Goal: Information Seeking & Learning: Learn about a topic

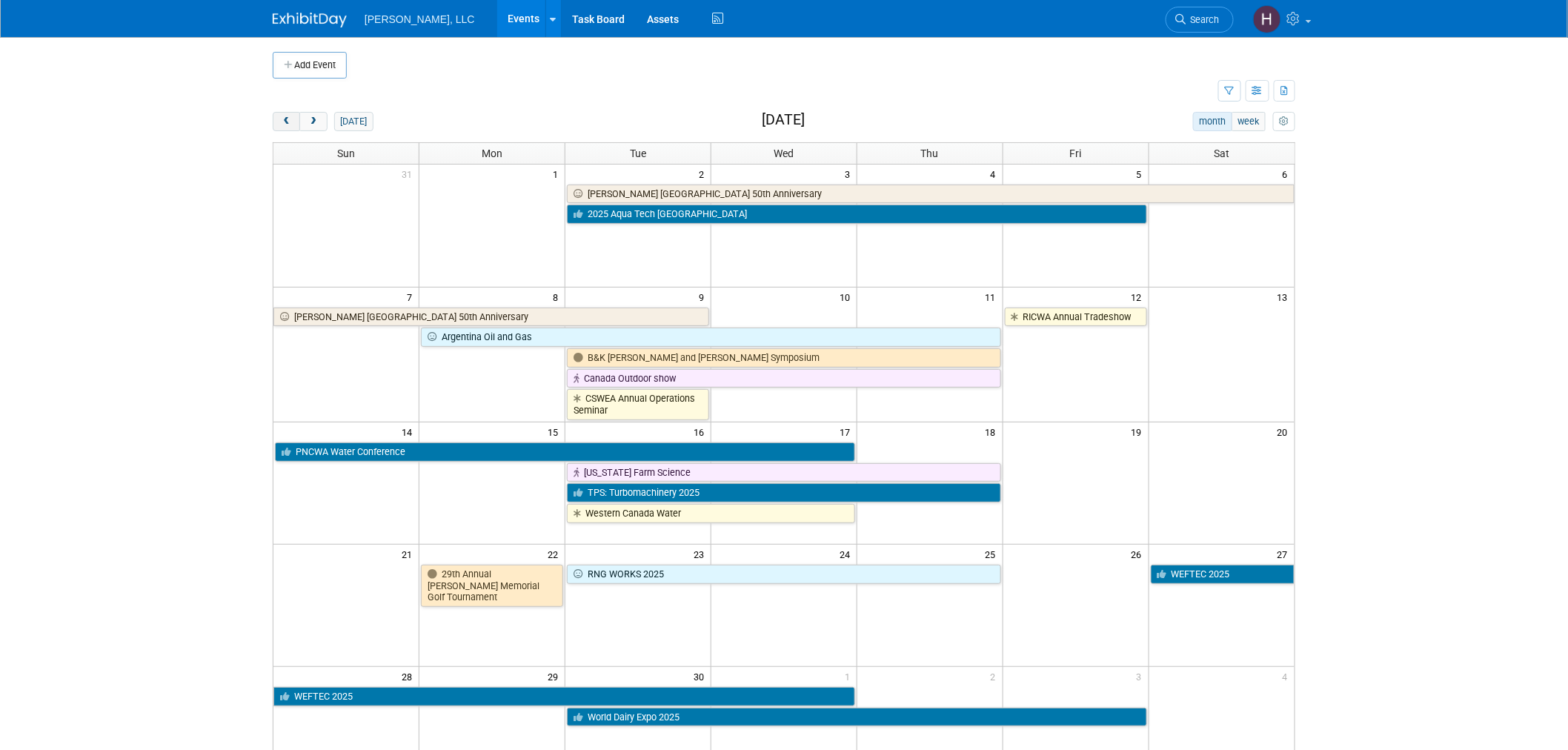
click at [282, 117] on span "prev" at bounding box center [287, 122] width 11 height 9
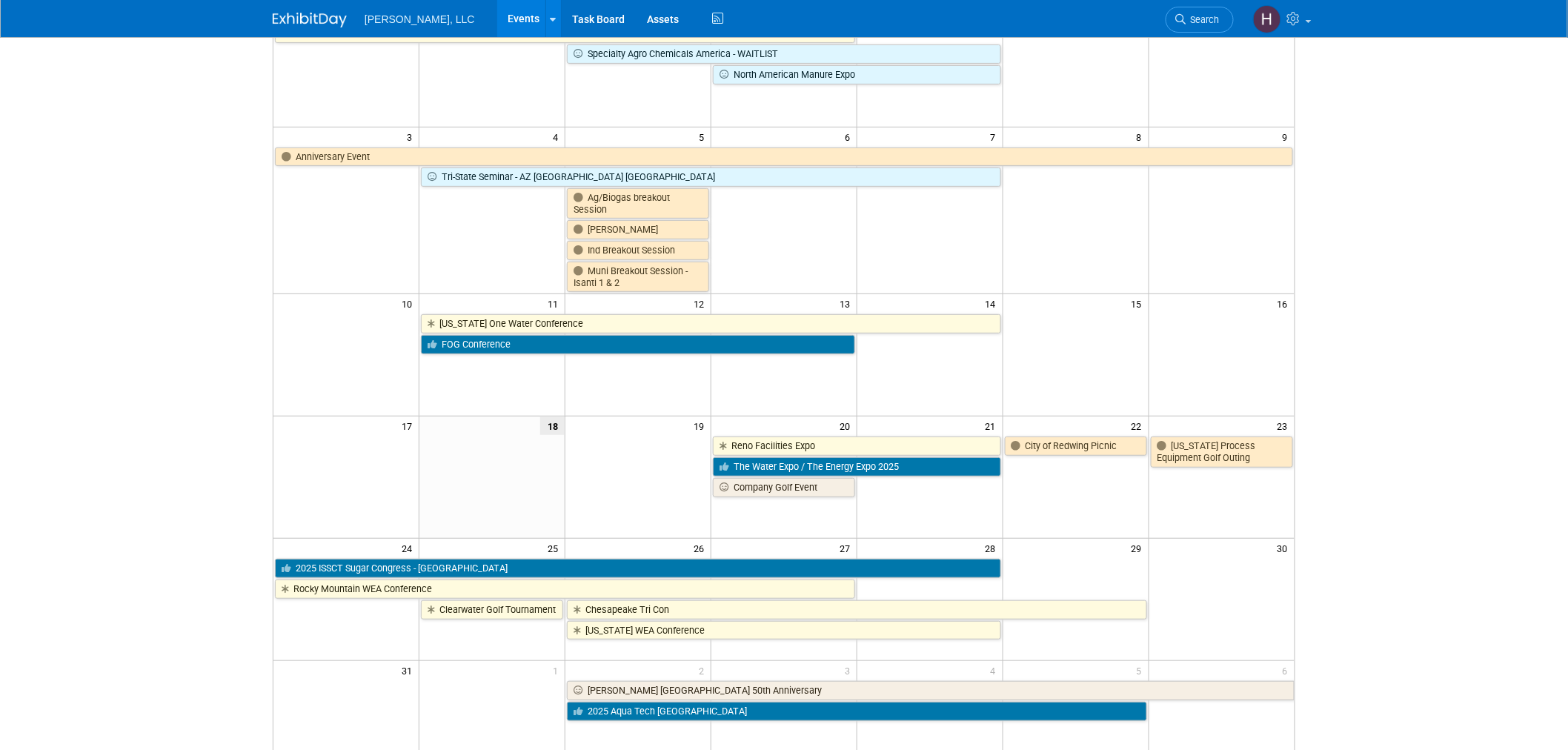
scroll to position [165, 0]
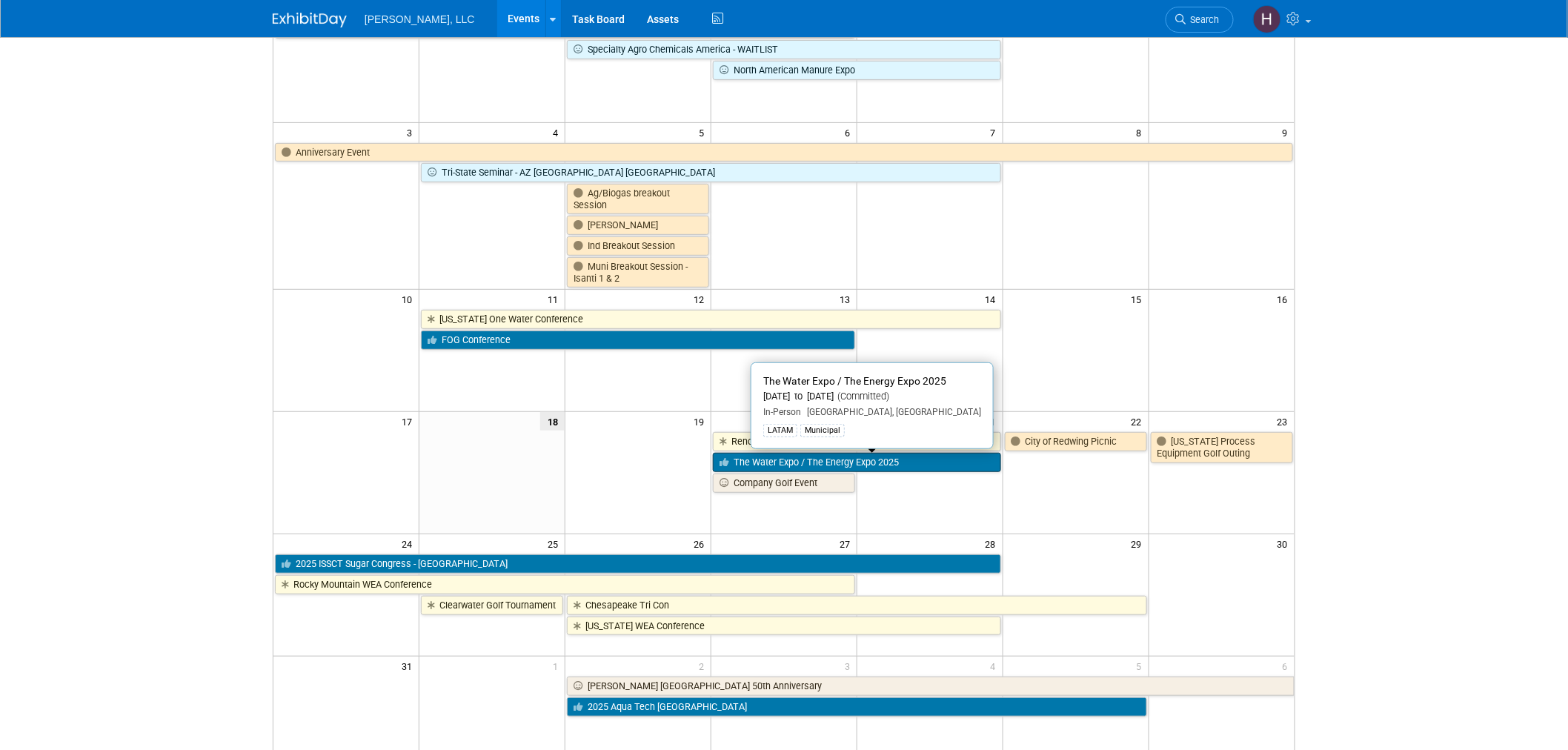
click at [935, 456] on link "The Water Expo / The Energy Expo 2025" at bounding box center [857, 462] width 288 height 19
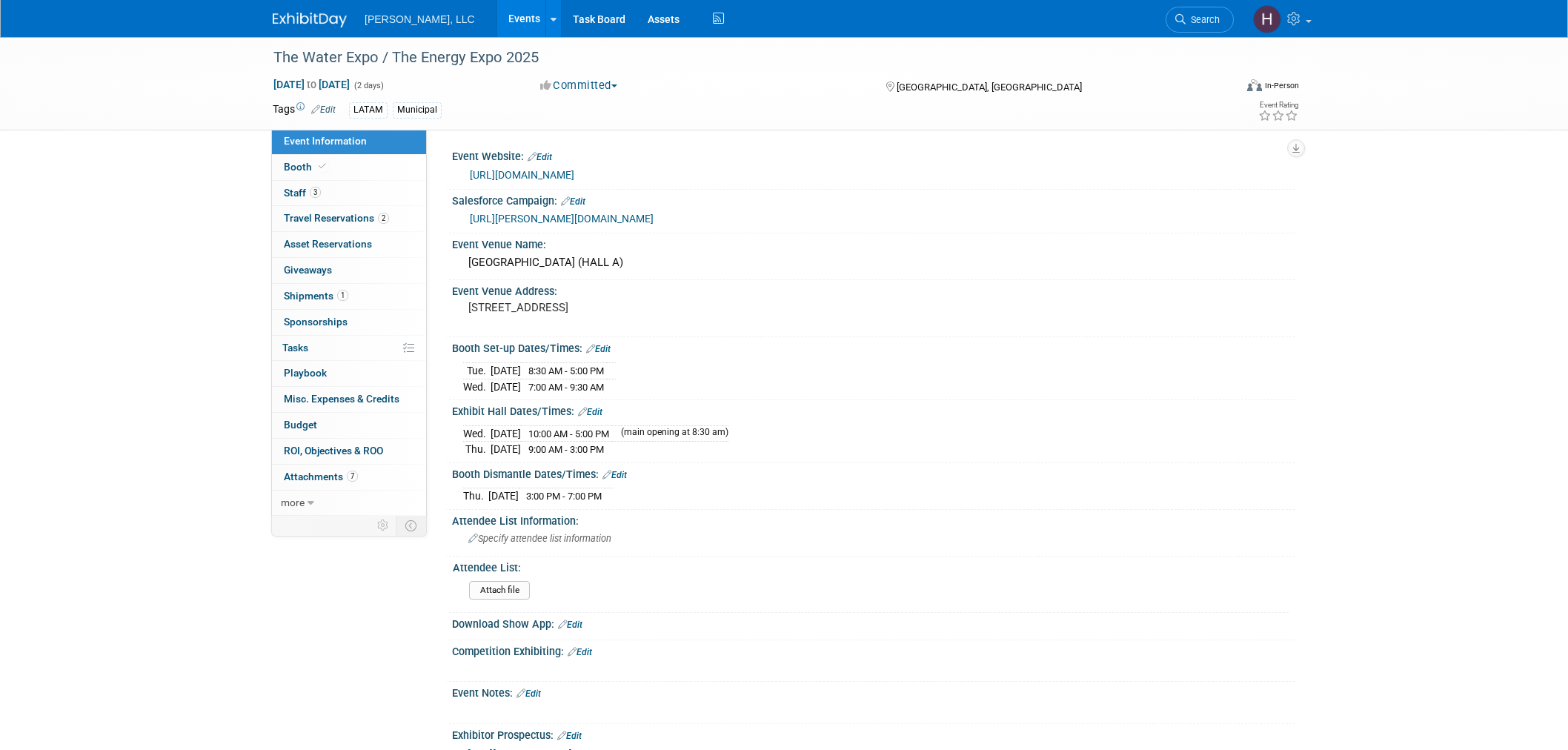
select select "Municipal"
click at [294, 158] on link "Booth" at bounding box center [348, 168] width 154 height 26
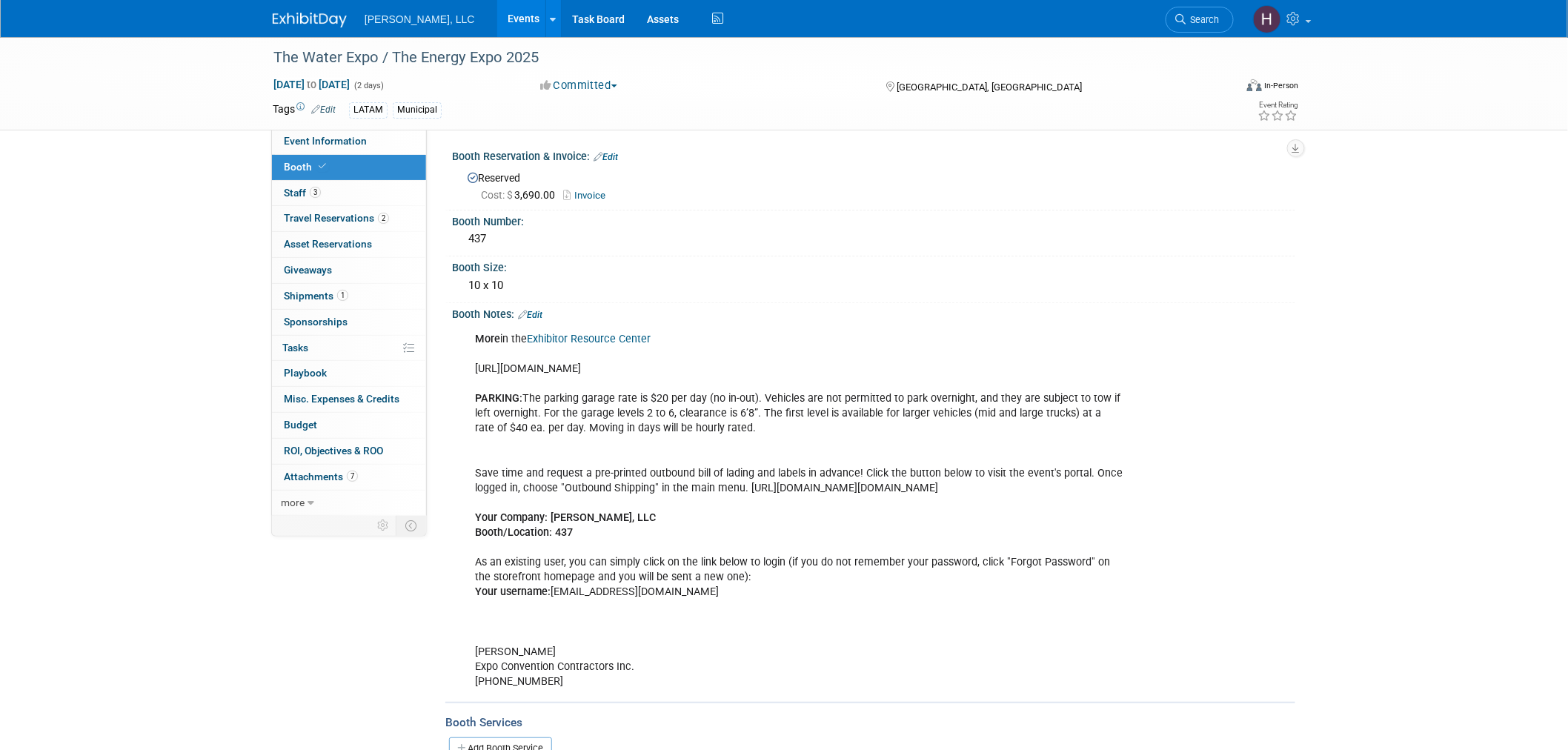
click at [579, 189] on link "Invoice" at bounding box center [588, 195] width 49 height 11
click at [406, 135] on link "Event Information" at bounding box center [348, 141] width 154 height 26
select select "Municipal"
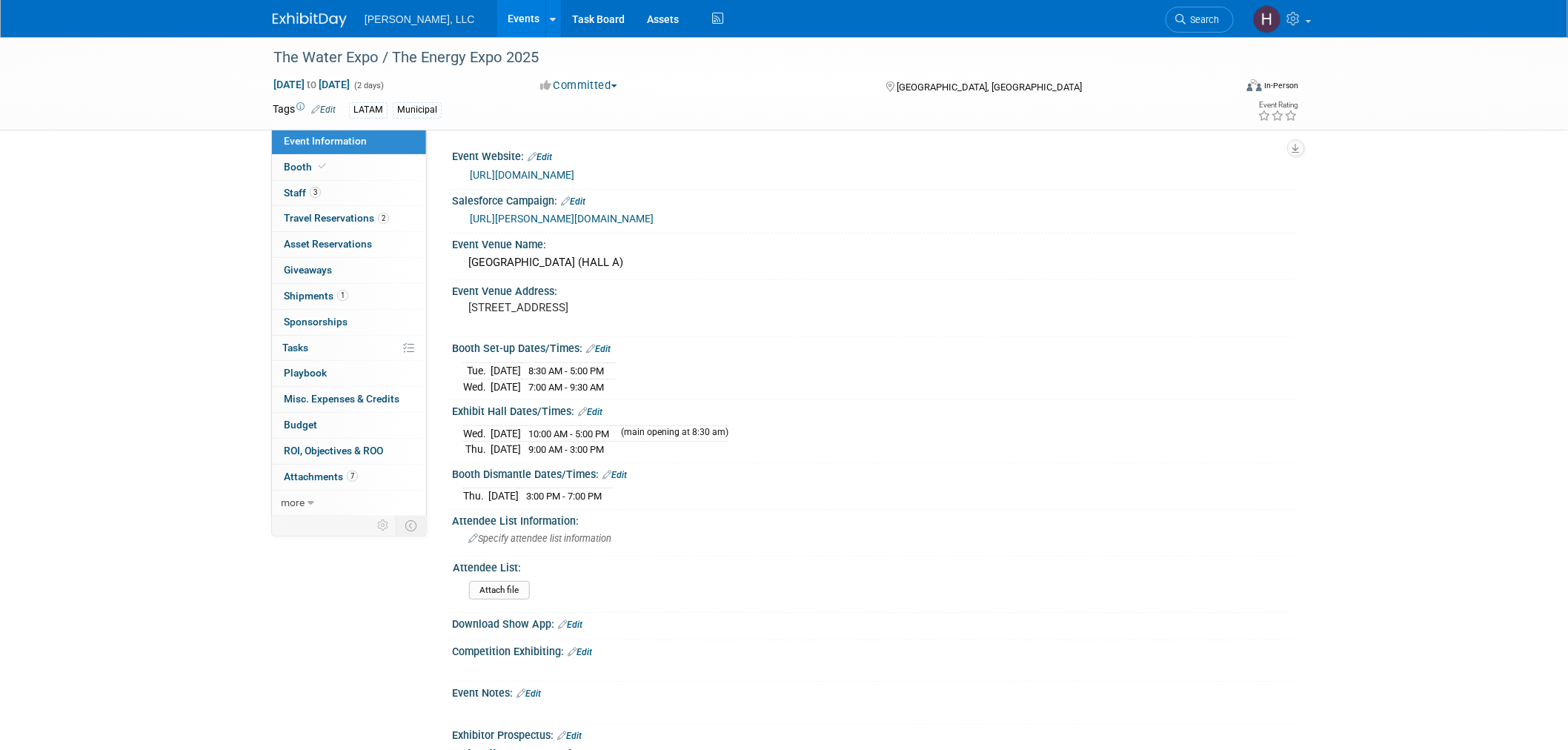
click at [566, 170] on link "https://www.thewaterexpo.com/index.html" at bounding box center [522, 174] width 104 height 12
click at [302, 190] on span "Staff 3" at bounding box center [302, 192] width 37 height 12
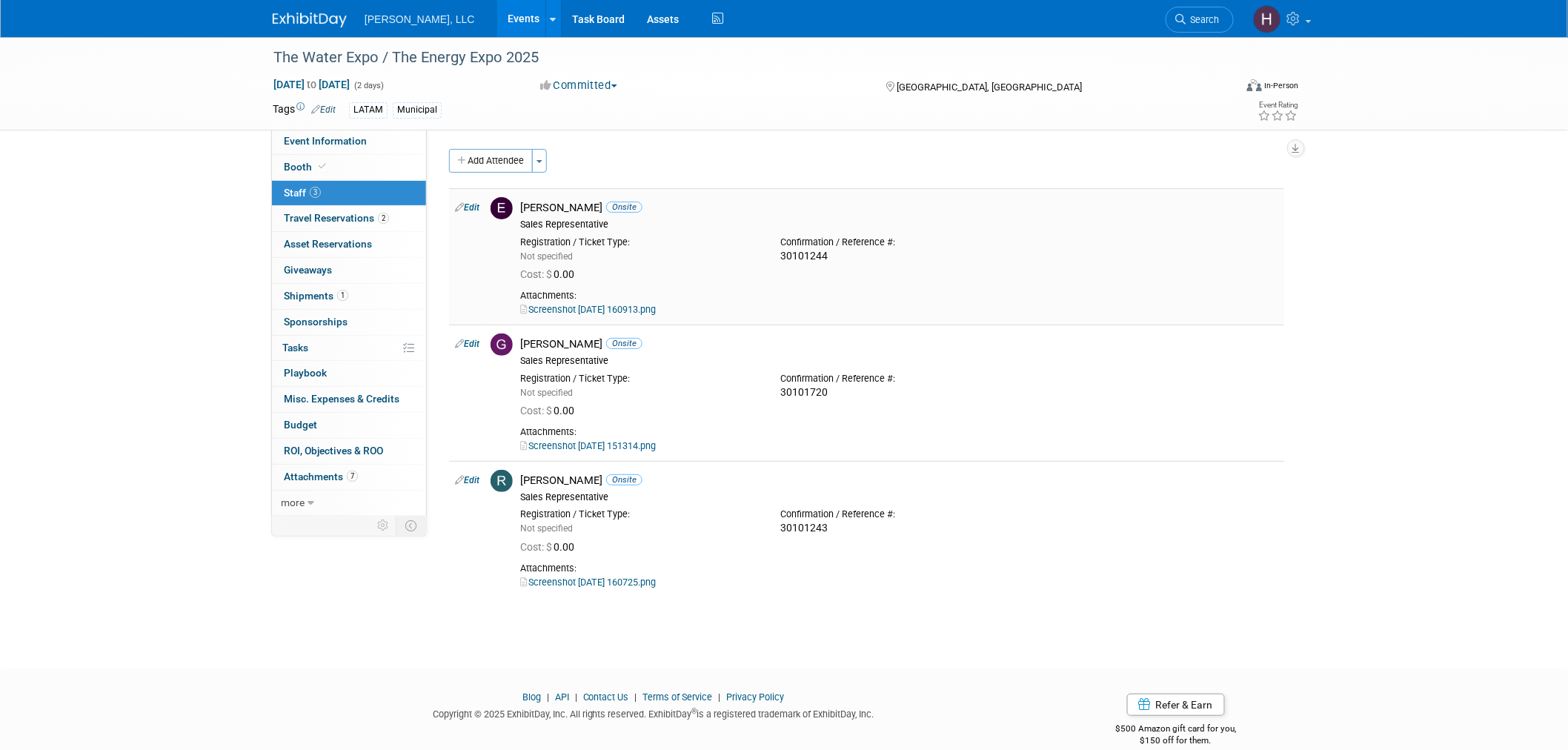
click at [655, 306] on link "Screenshot 2025-07-18 160913.png" at bounding box center [587, 310] width 135 height 11
